Goal: Task Accomplishment & Management: Manage account settings

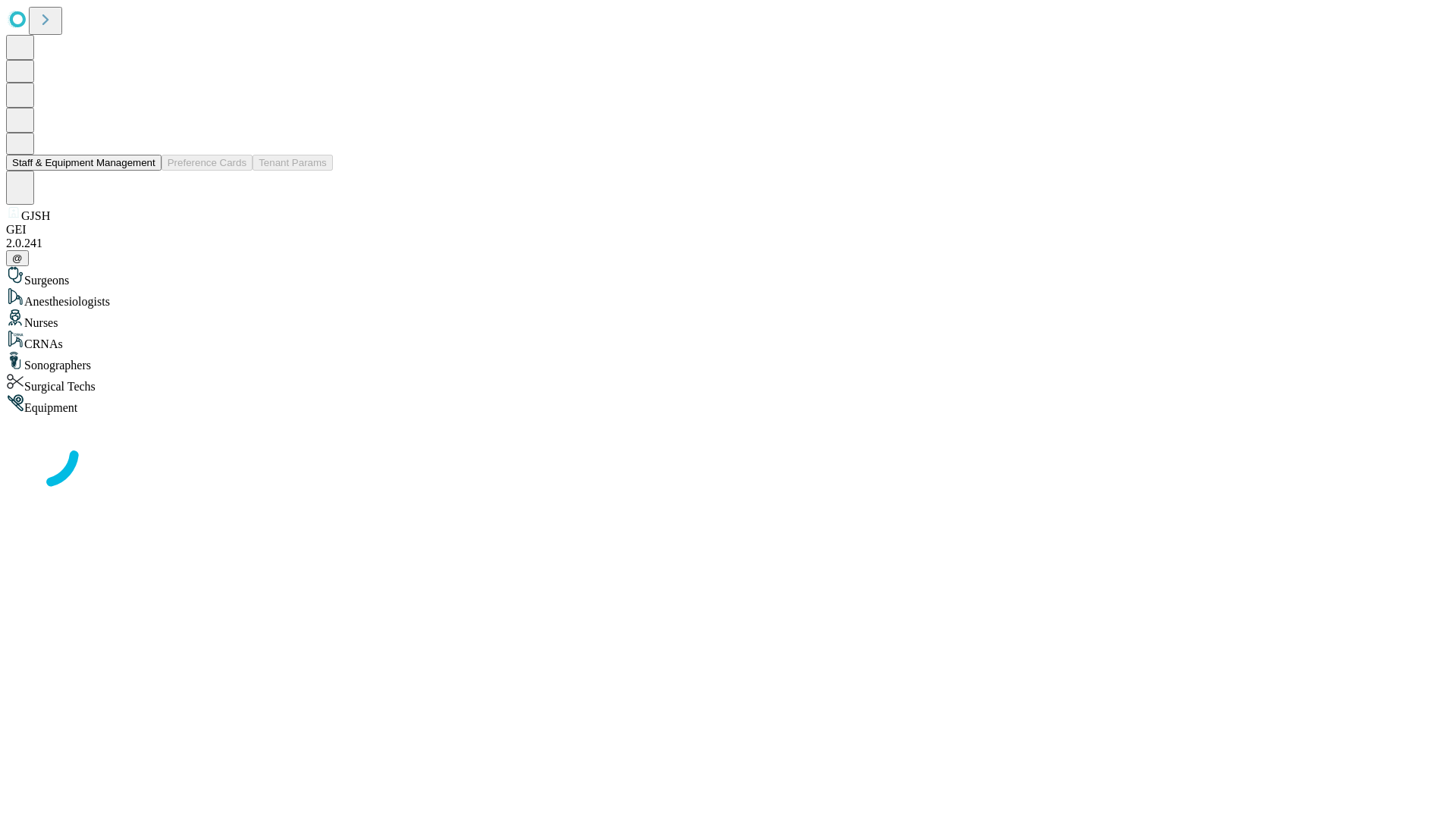
click at [144, 171] on button "Staff & Equipment Management" at bounding box center [83, 162] width 155 height 16
